Goal: Check status

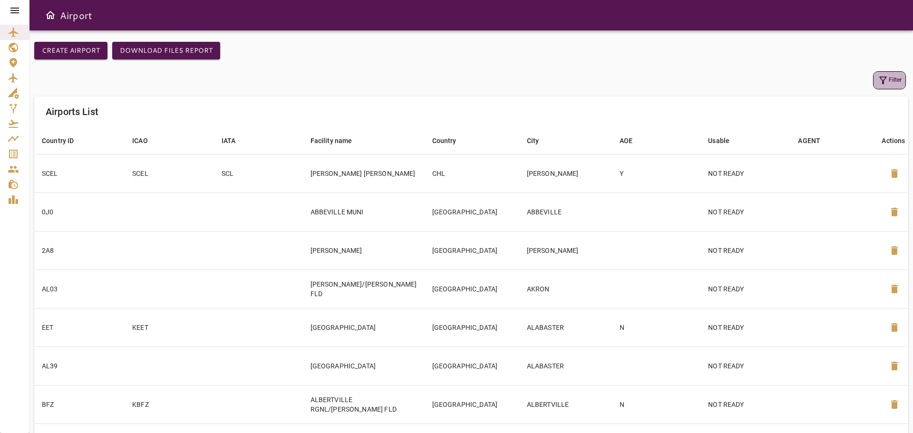
click at [895, 80] on button "Filter" at bounding box center [889, 80] width 33 height 18
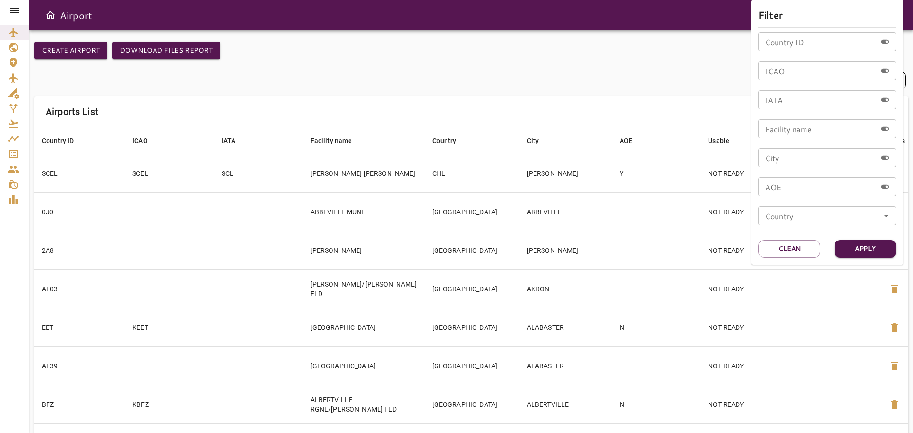
click at [817, 52] on div "Country ID Country ID ICAO ICAO IATA IATA Facility name Facility name City City…" at bounding box center [827, 132] width 138 height 201
click at [795, 47] on input "Country ID" at bounding box center [817, 41] width 118 height 19
click at [778, 63] on div "ICAO ICAO" at bounding box center [827, 70] width 138 height 19
click at [790, 51] on div "Country ID Country ID ICAO ICAO IATA IATA Facility name Facility name City City…" at bounding box center [827, 132] width 138 height 201
click at [789, 45] on input "Country ID" at bounding box center [817, 41] width 118 height 19
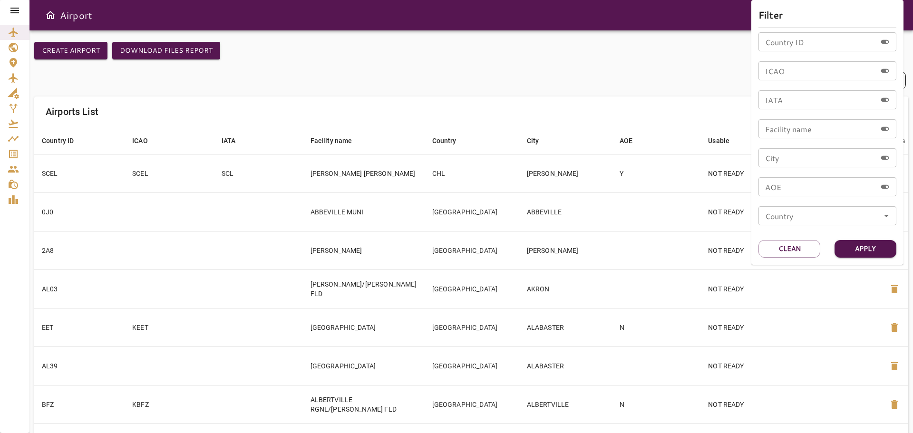
click at [17, 12] on div at bounding box center [456, 216] width 913 height 433
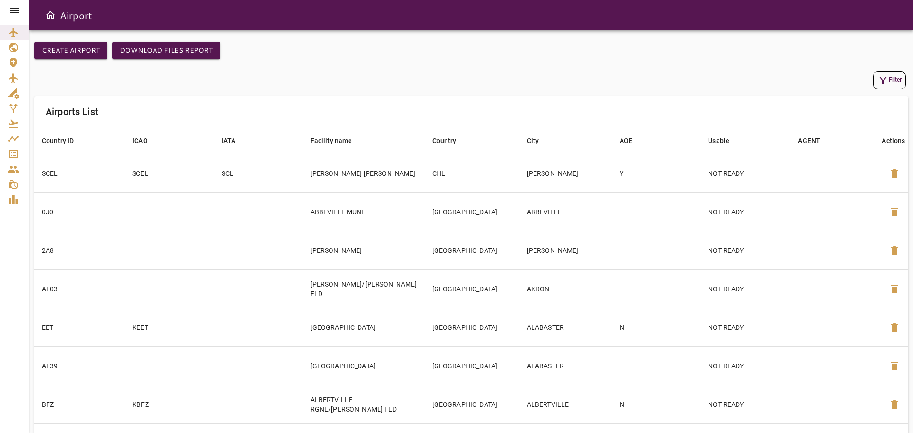
click at [17, 12] on icon at bounding box center [14, 10] width 11 height 11
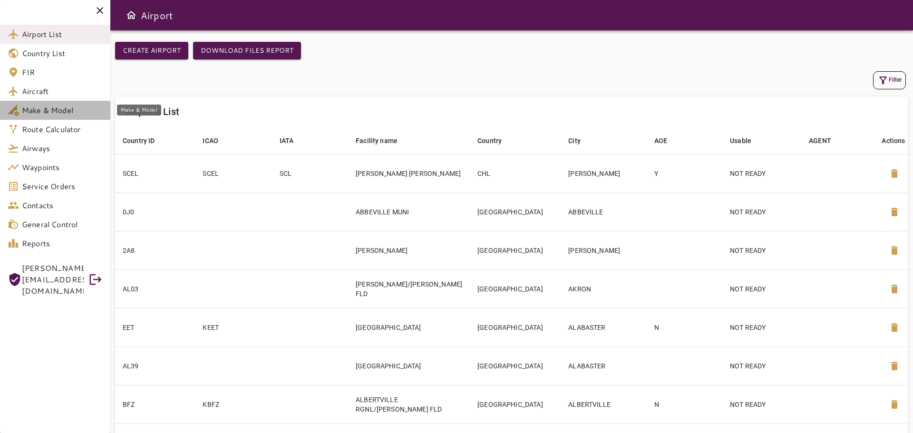
click at [61, 114] on span "Make & Model" at bounding box center [62, 110] width 81 height 11
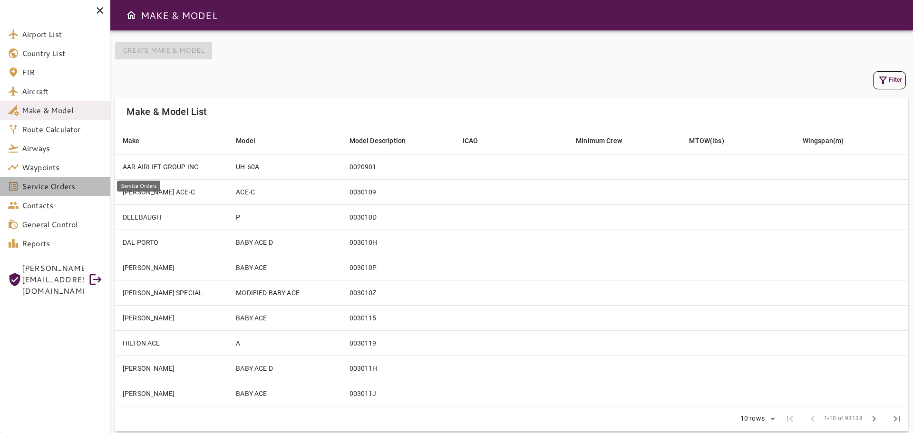
click at [54, 184] on span "Service Orders" at bounding box center [62, 186] width 81 height 11
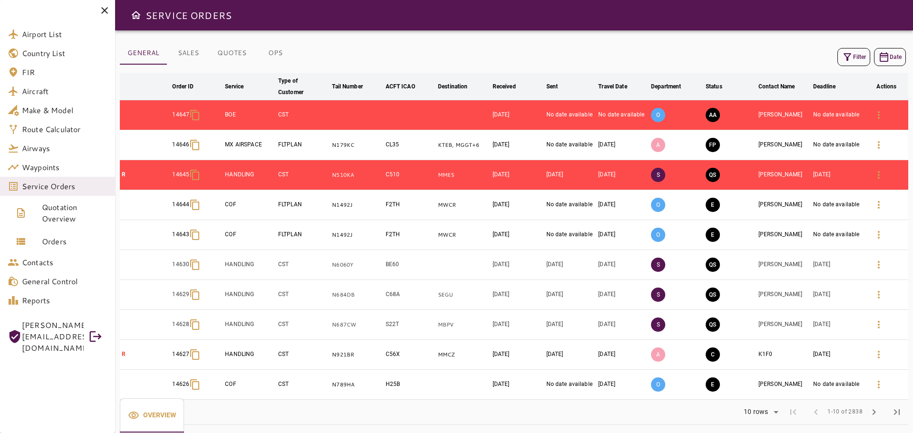
click at [862, 48] on button "Filter" at bounding box center [853, 57] width 33 height 18
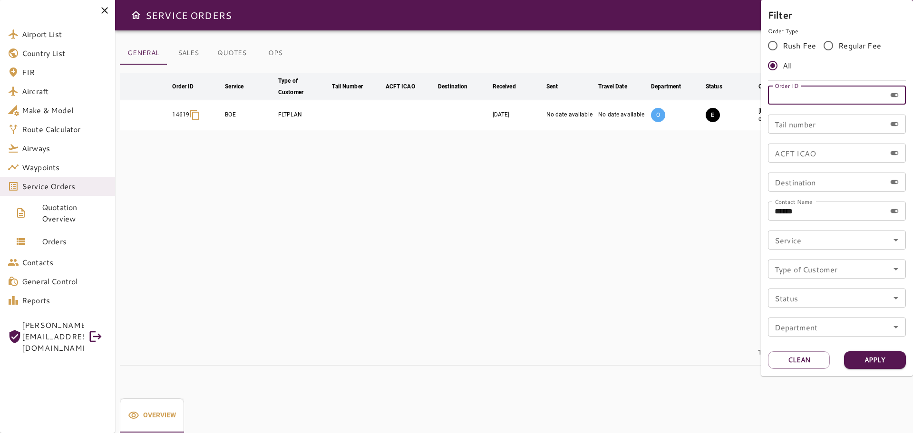
click at [823, 93] on input "Order ID" at bounding box center [827, 95] width 118 height 19
paste input "*****"
type input "*****"
click at [882, 358] on button "Apply" at bounding box center [875, 360] width 62 height 18
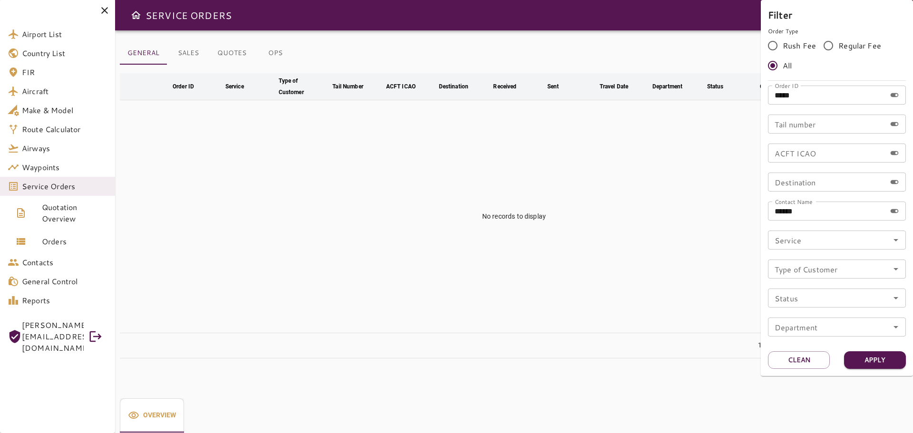
click at [72, 185] on div at bounding box center [456, 216] width 913 height 433
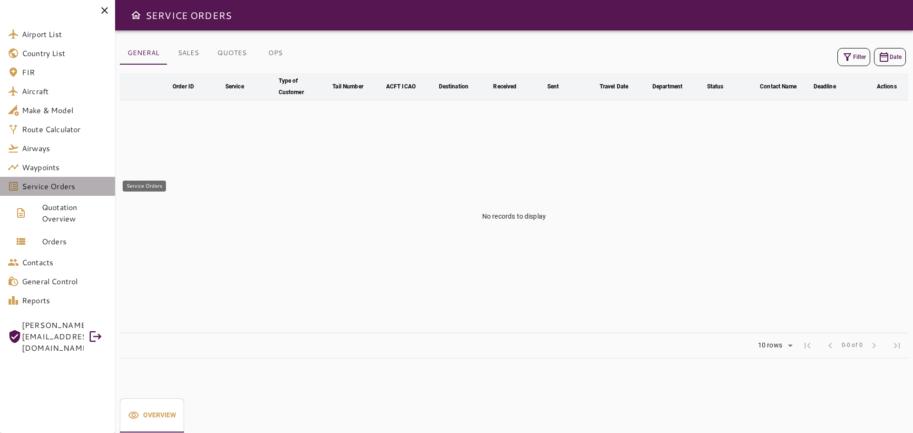
click at [65, 190] on span "Service Orders" at bounding box center [65, 186] width 86 height 11
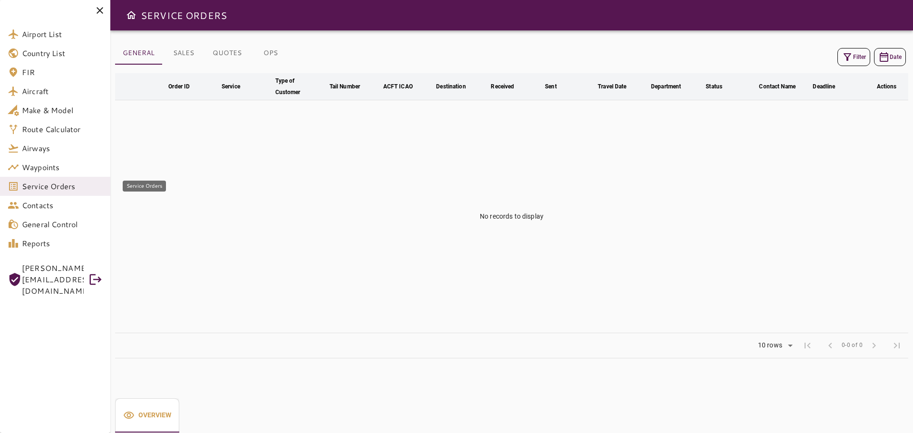
click at [65, 190] on span "Service Orders" at bounding box center [62, 186] width 81 height 11
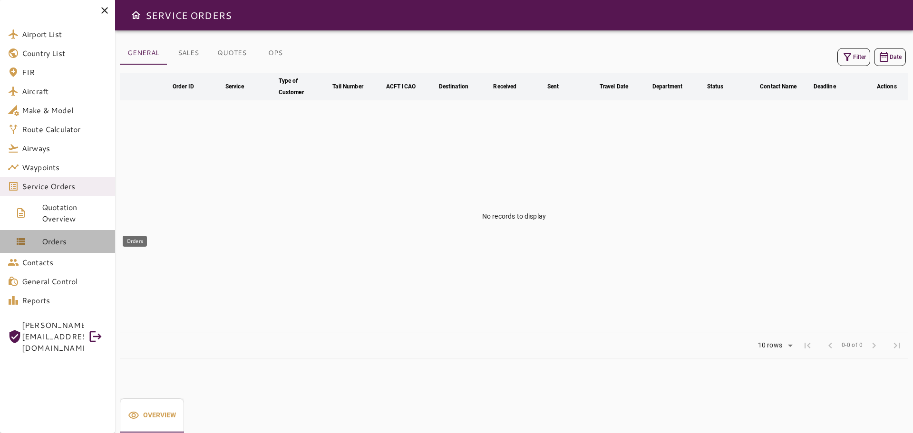
click at [64, 242] on span "Orders" at bounding box center [75, 241] width 66 height 11
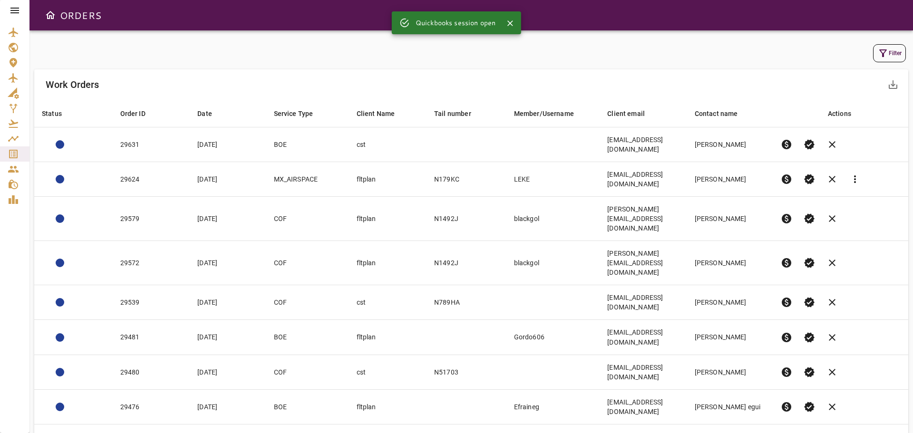
click at [14, 10] on icon at bounding box center [14, 10] width 11 height 11
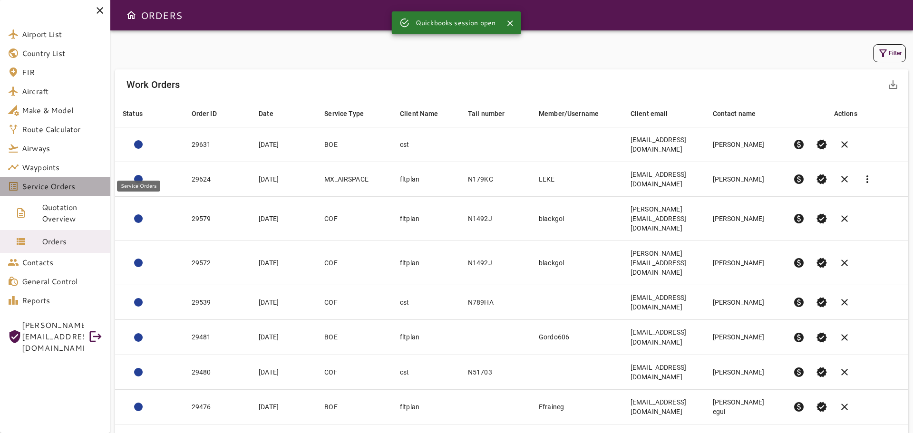
click at [52, 189] on span "Service Orders" at bounding box center [62, 186] width 81 height 11
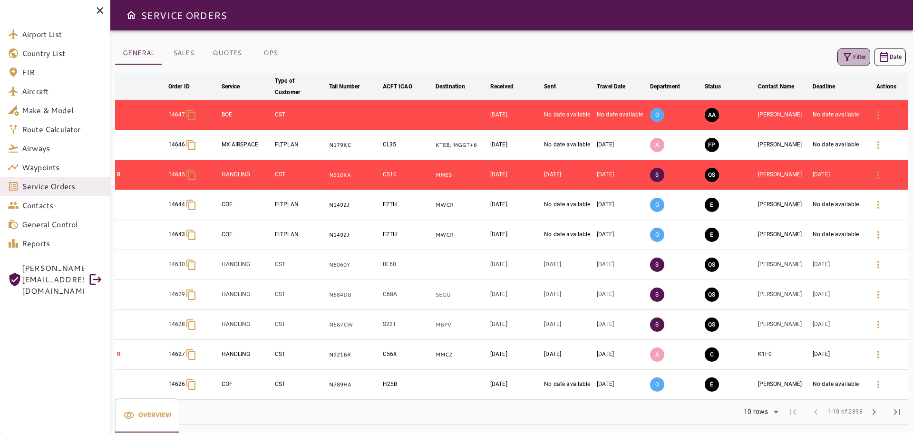
click at [857, 63] on button "Filter" at bounding box center [853, 57] width 33 height 18
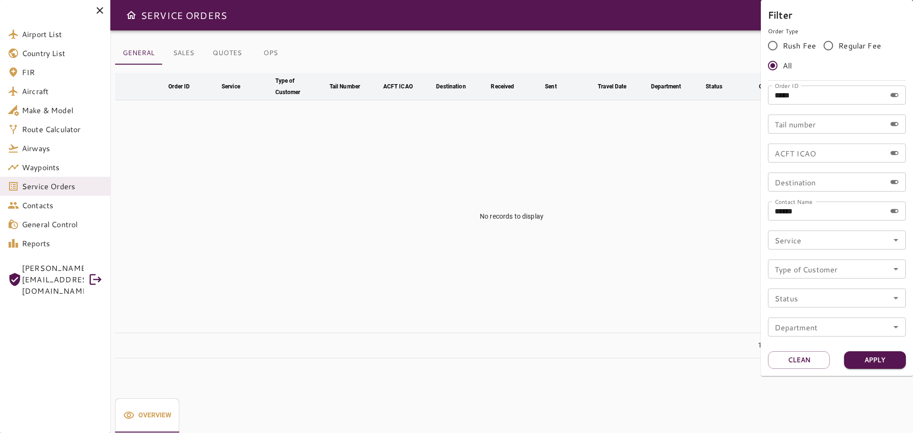
click at [81, 185] on div at bounding box center [456, 216] width 913 height 433
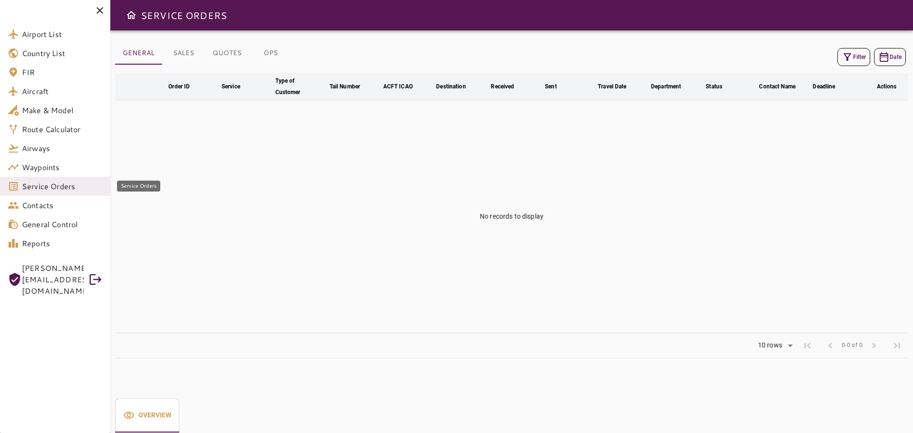
click at [74, 188] on span "Service Orders" at bounding box center [62, 186] width 81 height 11
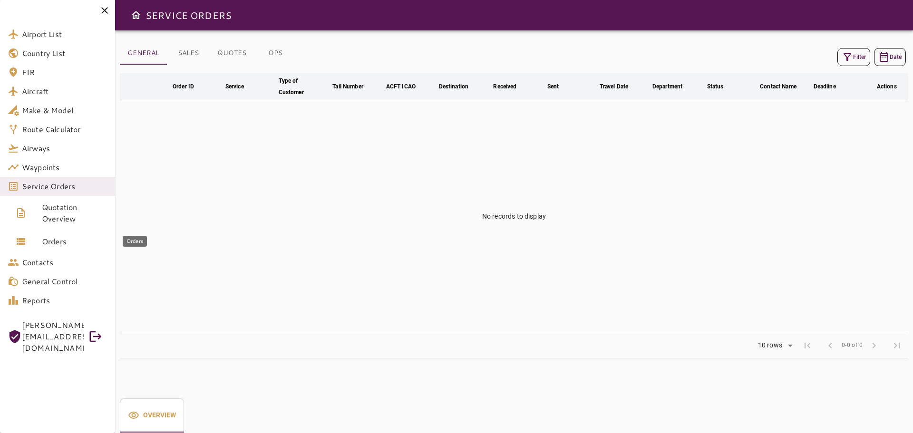
click at [65, 241] on span "Orders" at bounding box center [75, 241] width 66 height 11
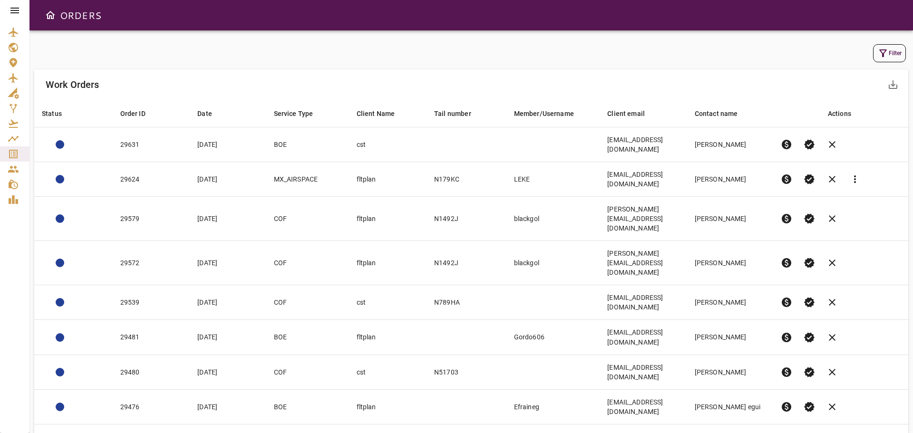
click at [895, 52] on button "Filter" at bounding box center [889, 53] width 33 height 18
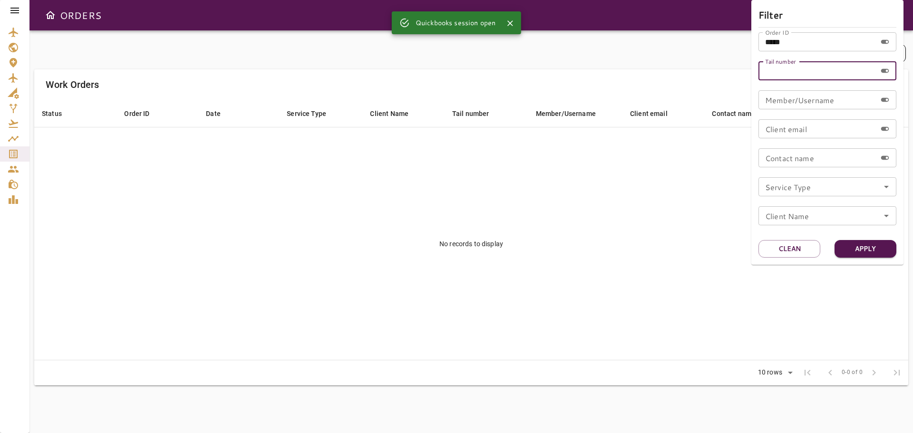
click at [800, 66] on input "Tail number" at bounding box center [817, 70] width 118 height 19
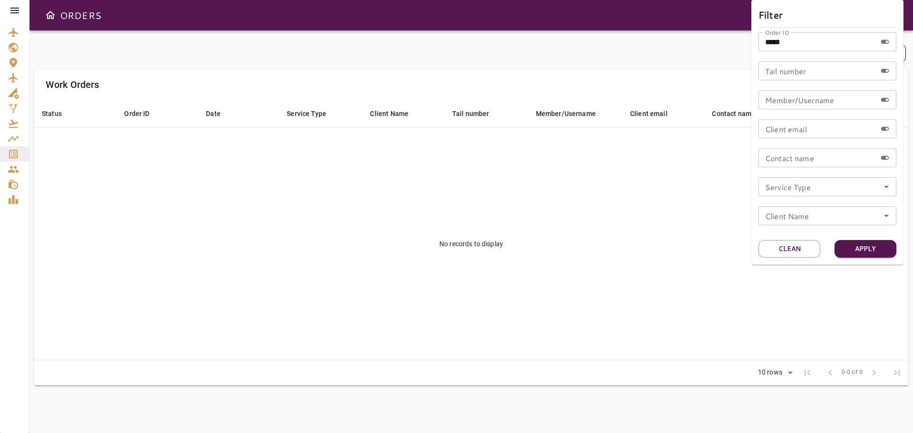
click at [13, 13] on div at bounding box center [456, 216] width 913 height 433
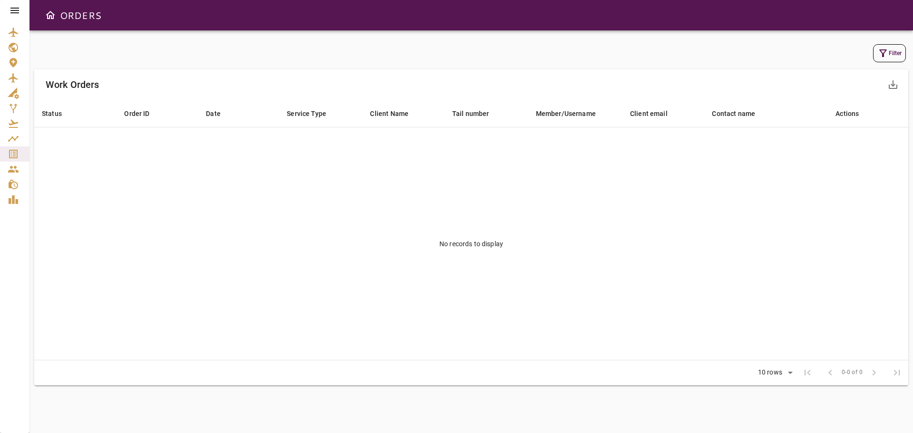
click at [15, 15] on icon at bounding box center [14, 10] width 11 height 11
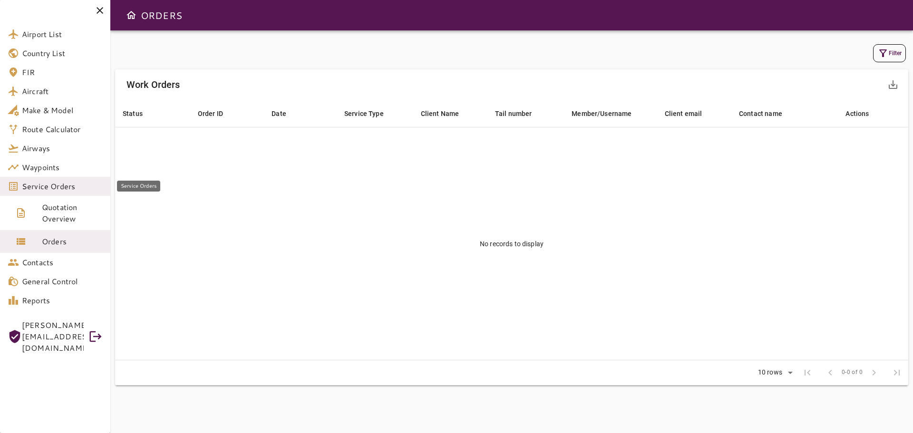
click at [57, 190] on span "Service Orders" at bounding box center [62, 186] width 81 height 11
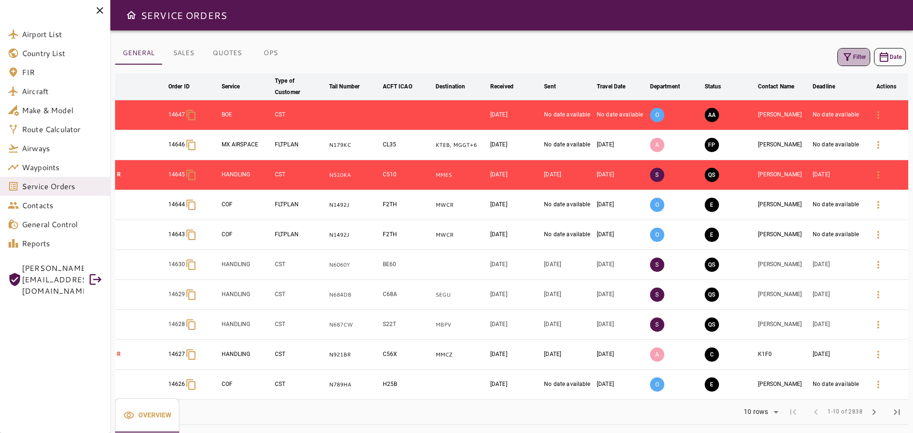
click at [857, 56] on button "Filter" at bounding box center [853, 57] width 33 height 18
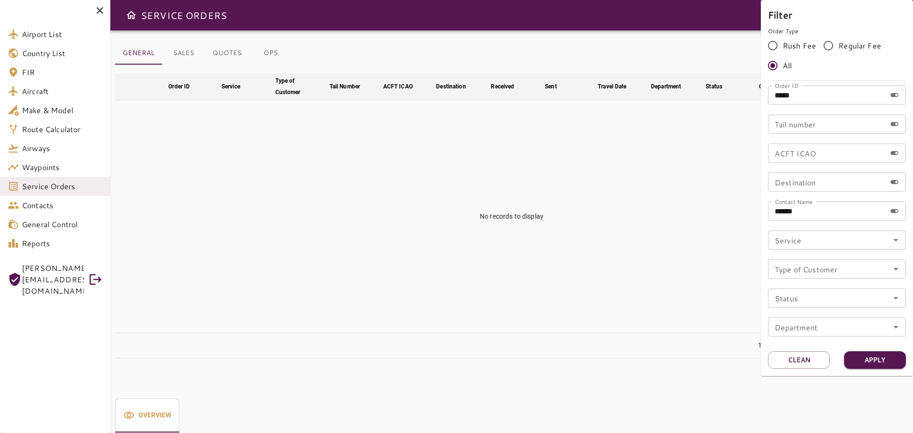
click at [261, 52] on div at bounding box center [456, 216] width 913 height 433
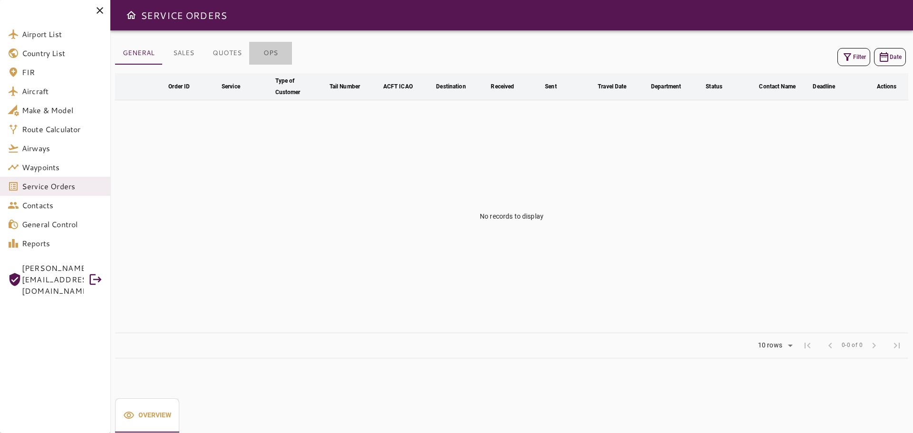
click at [269, 53] on button "OPS" at bounding box center [270, 53] width 43 height 23
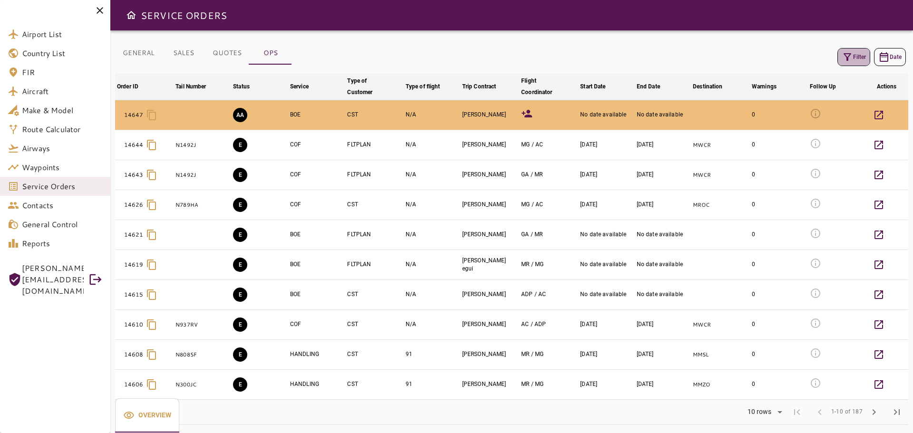
click at [847, 62] on icon "button" at bounding box center [846, 56] width 11 height 11
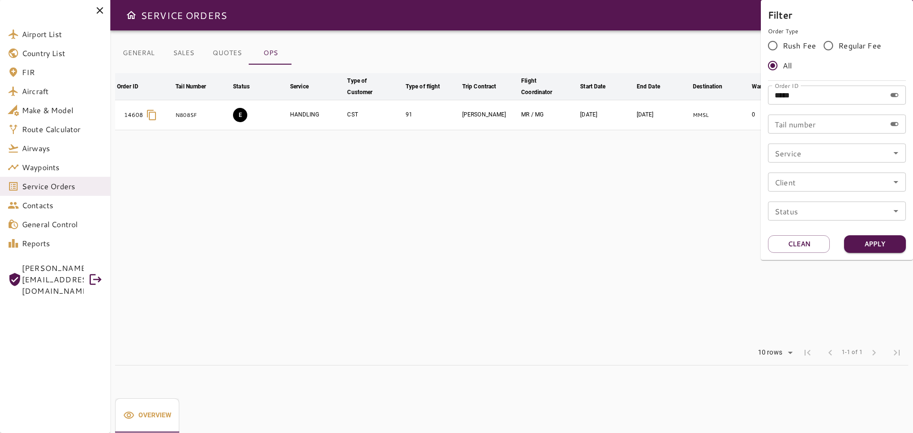
click at [580, 234] on div at bounding box center [456, 216] width 913 height 433
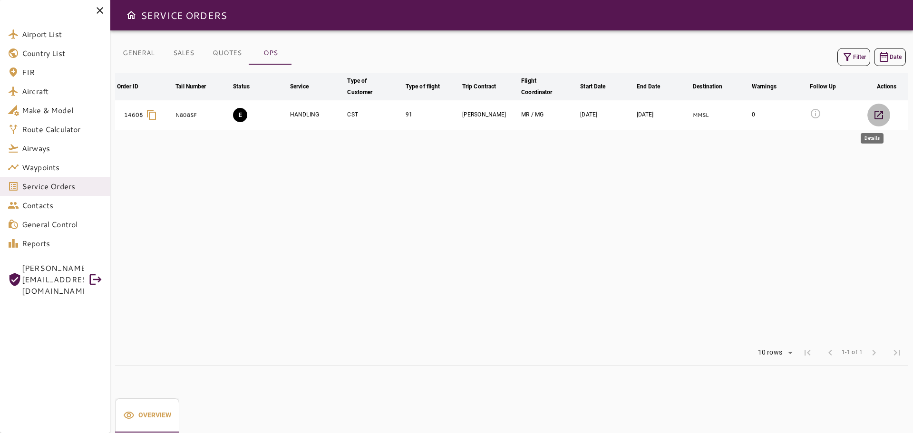
click at [880, 116] on icon "button" at bounding box center [878, 114] width 11 height 11
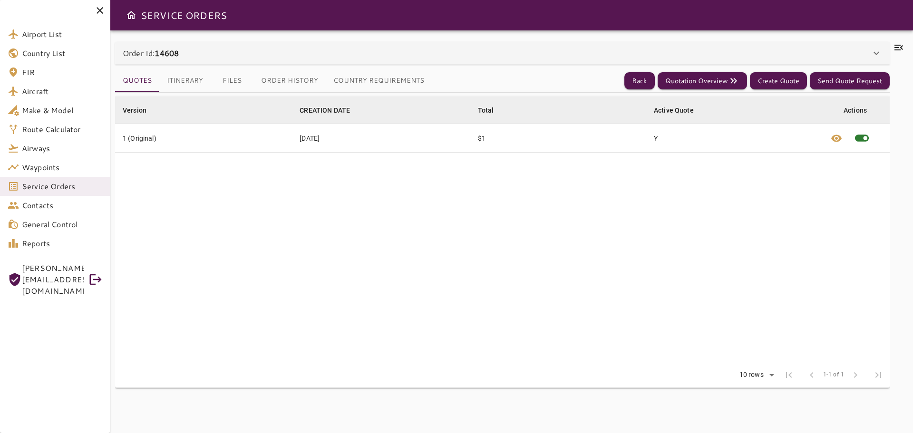
click at [902, 46] on icon at bounding box center [898, 48] width 9 height 6
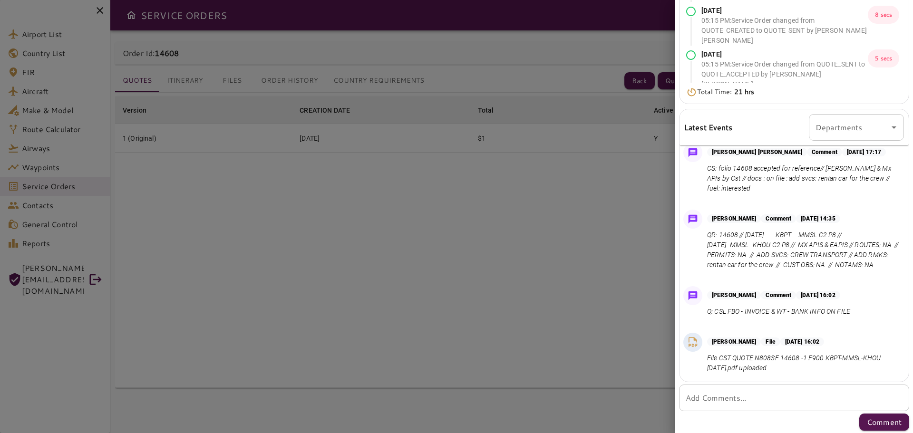
scroll to position [176, 0]
